Goal: Task Accomplishment & Management: Manage account settings

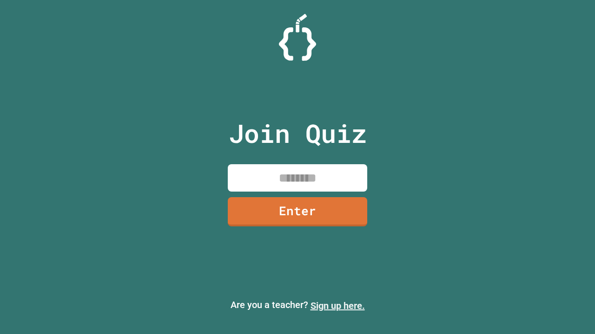
click at [337, 306] on link "Sign up here." at bounding box center [337, 306] width 54 height 11
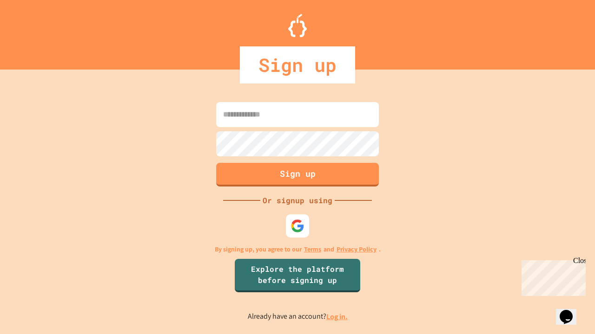
click at [337, 317] on link "Log in." at bounding box center [336, 317] width 21 height 10
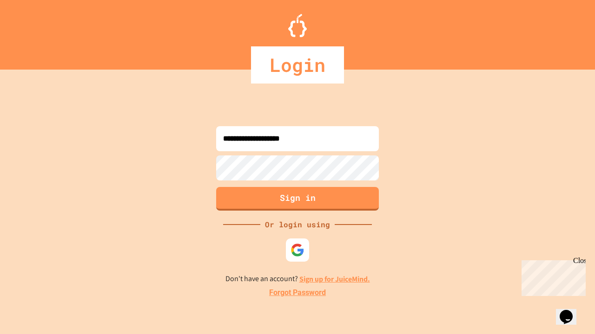
type input "**********"
